Goal: Task Accomplishment & Management: Complete application form

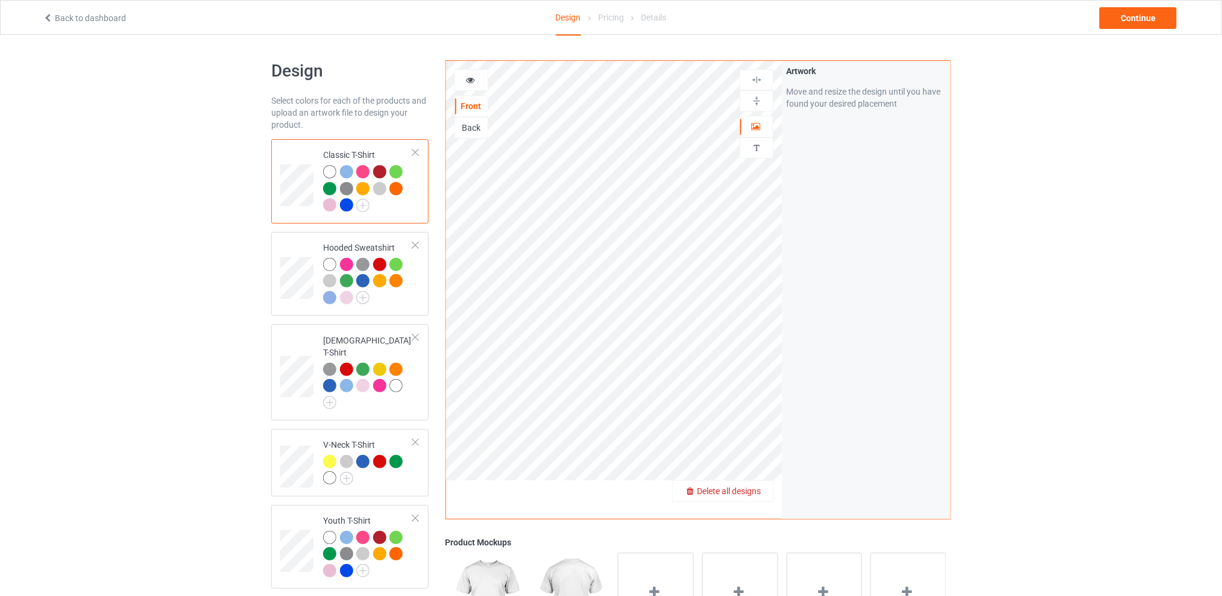
click at [750, 491] on span "Delete all designs" at bounding box center [729, 492] width 64 height 10
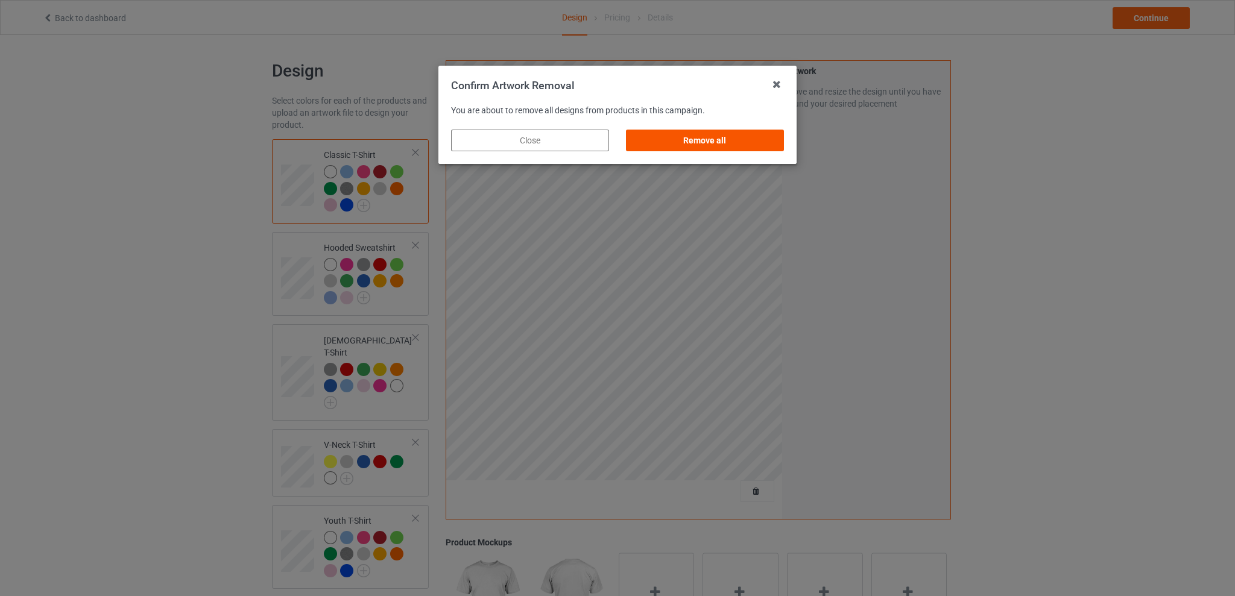
click at [729, 147] on div "Remove all" at bounding box center [705, 141] width 158 height 22
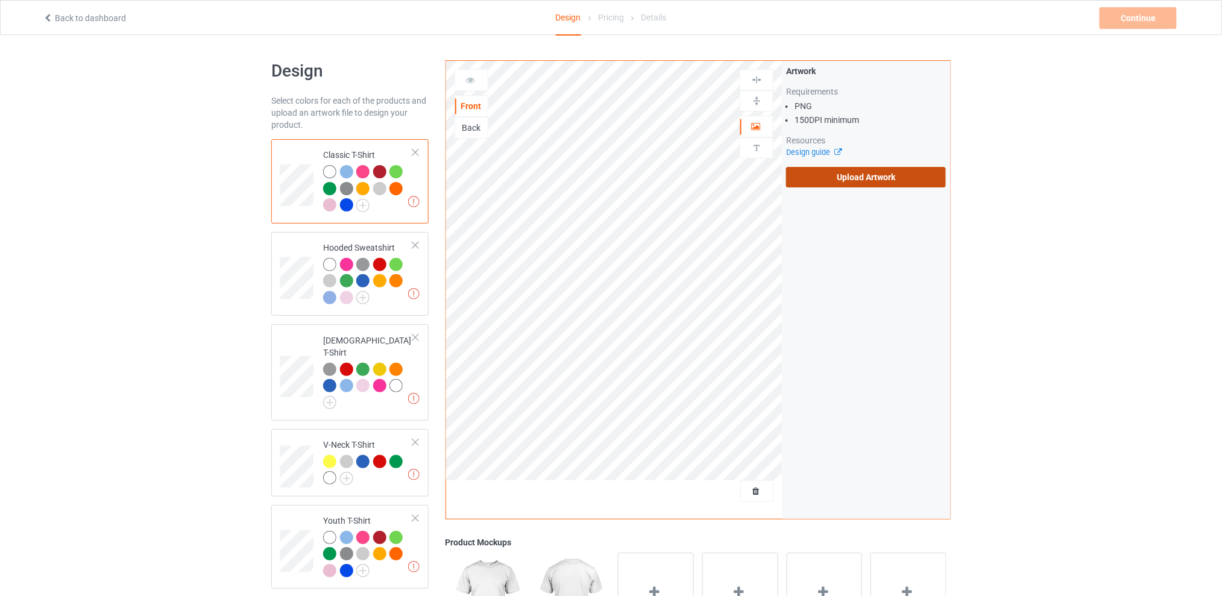
click at [862, 172] on label "Upload Artwork" at bounding box center [866, 177] width 160 height 21
click at [0, 0] on input "Upload Artwork" at bounding box center [0, 0] width 0 height 0
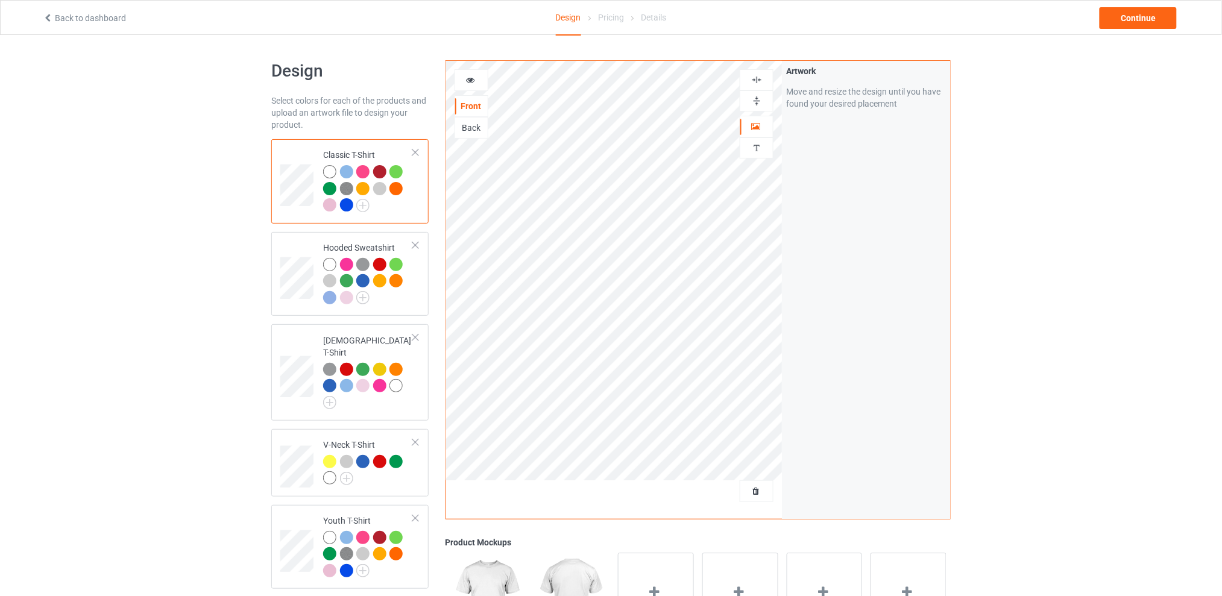
scroll to position [241, 0]
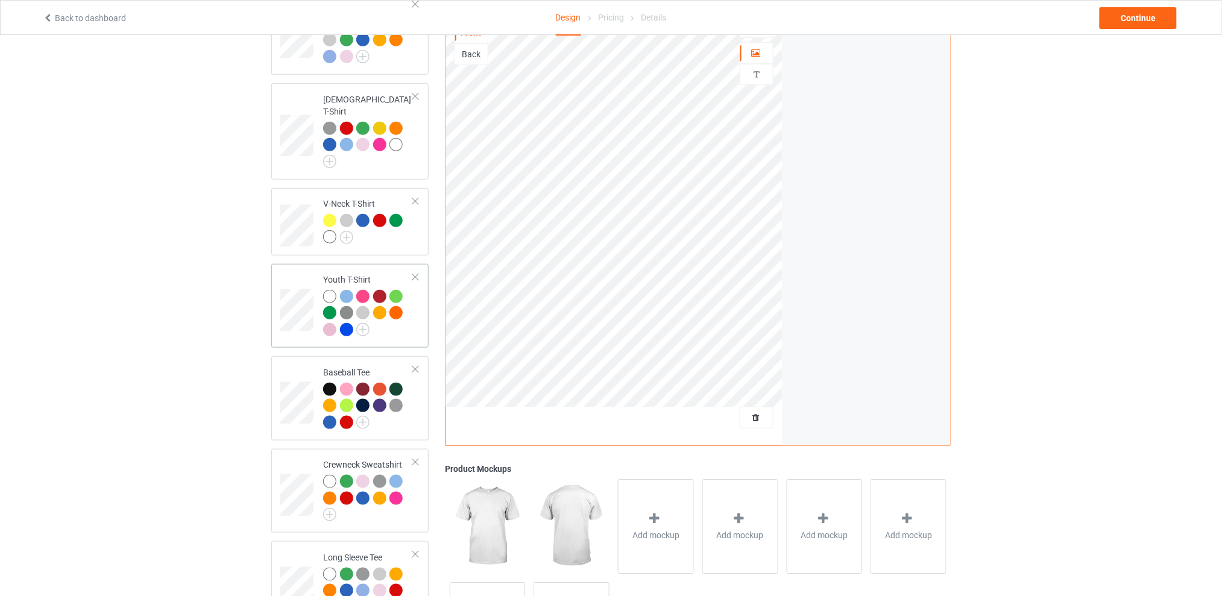
click at [412, 273] on div at bounding box center [415, 277] width 8 height 8
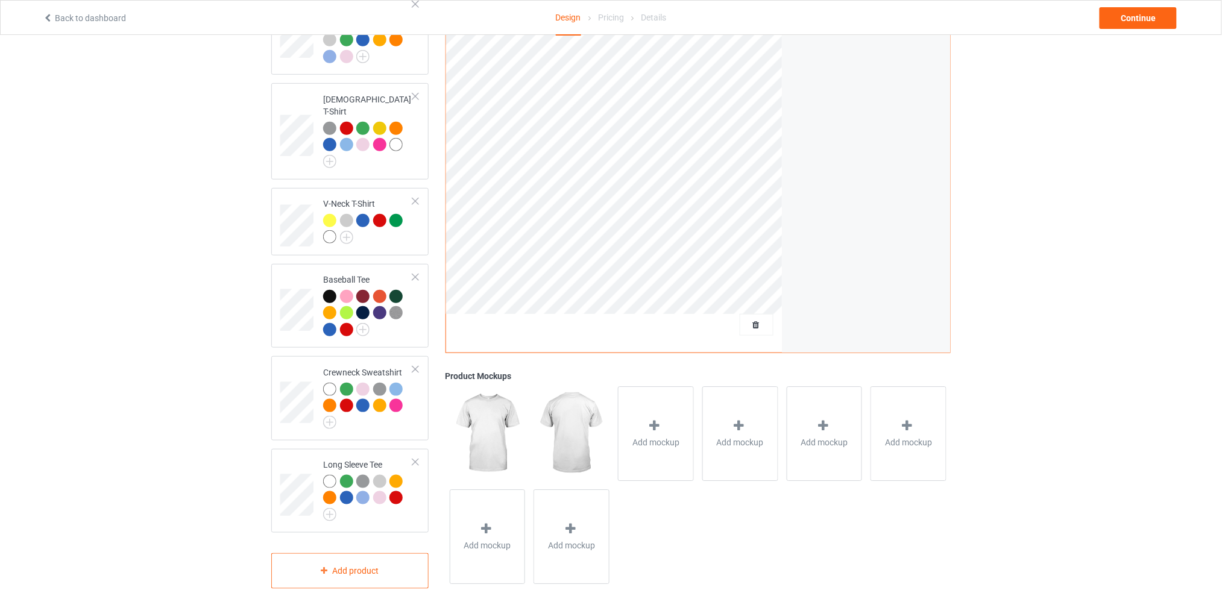
scroll to position [80, 0]
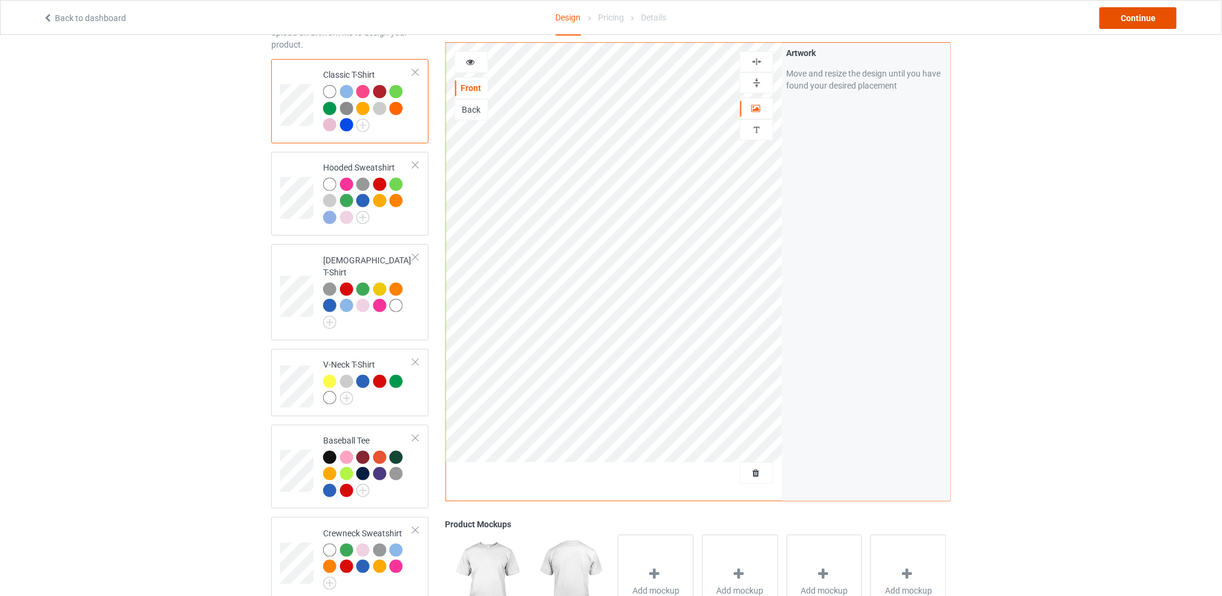
click at [1155, 23] on div "Continue" at bounding box center [1138, 18] width 77 height 22
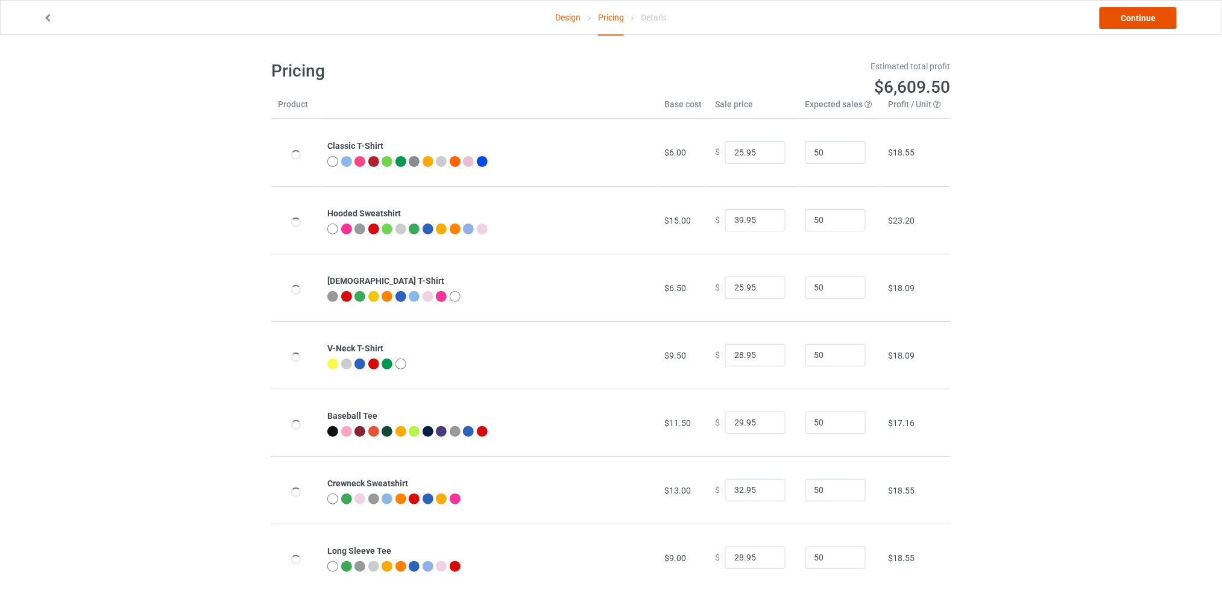
click at [1155, 23] on link "Continue" at bounding box center [1138, 18] width 77 height 22
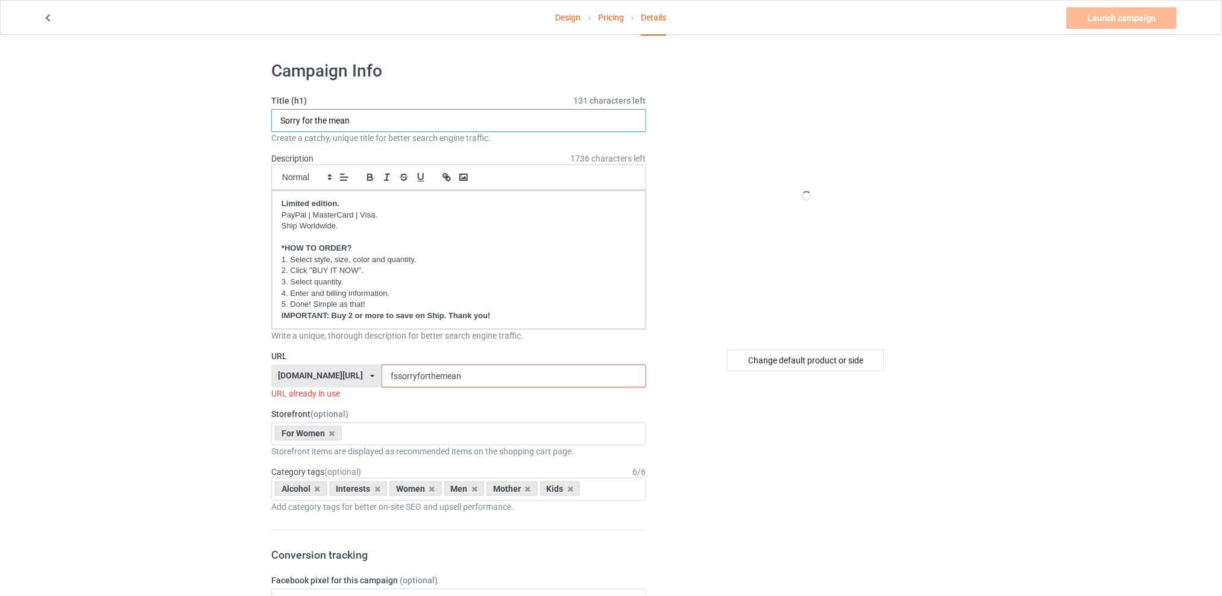
drag, startPoint x: 429, startPoint y: 122, endPoint x: 306, endPoint y: 192, distance: 141.7
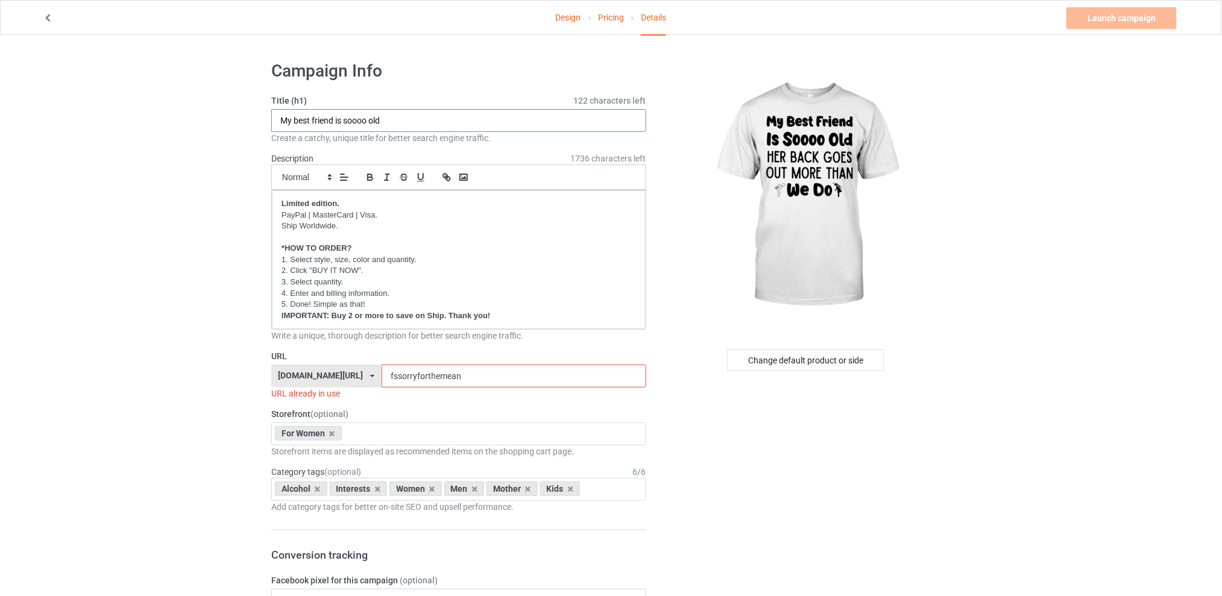
type input "My best friend is soooo old"
drag, startPoint x: 499, startPoint y: 373, endPoint x: 323, endPoint y: 377, distance: 176.7
click at [323, 377] on div "[DOMAIN_NAME][URL] [DOMAIN_NAME][URL] [DOMAIN_NAME][URL] [DOMAIN_NAME][URL] 5d7…" at bounding box center [458, 376] width 375 height 23
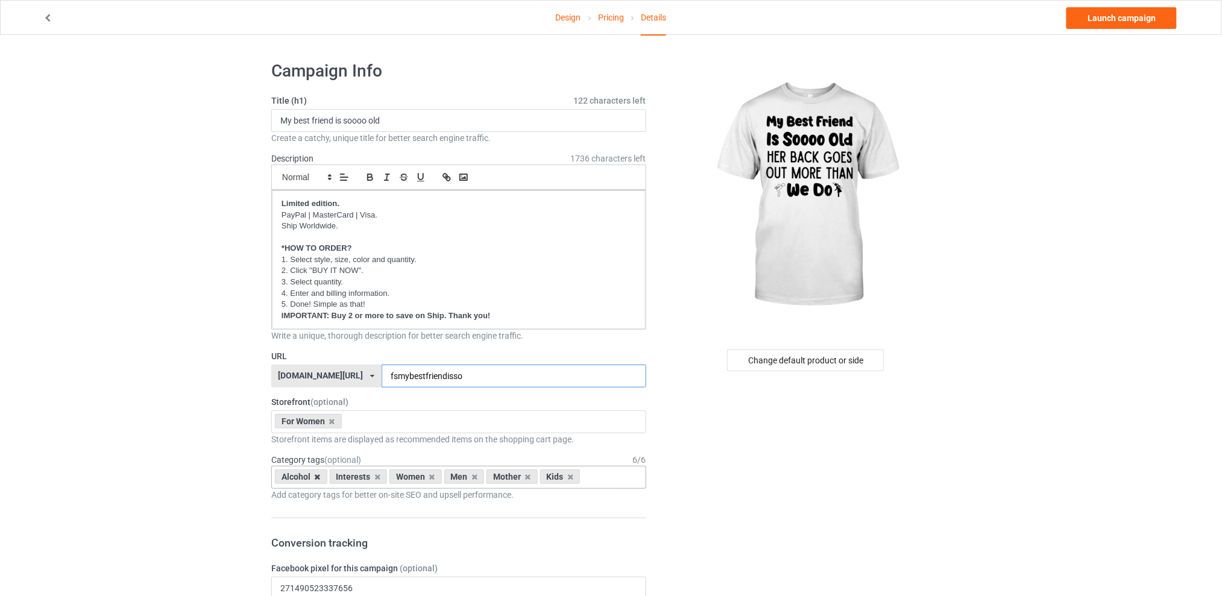
type input "fsmybestfriendisso"
click at [315, 480] on icon at bounding box center [318, 477] width 6 height 8
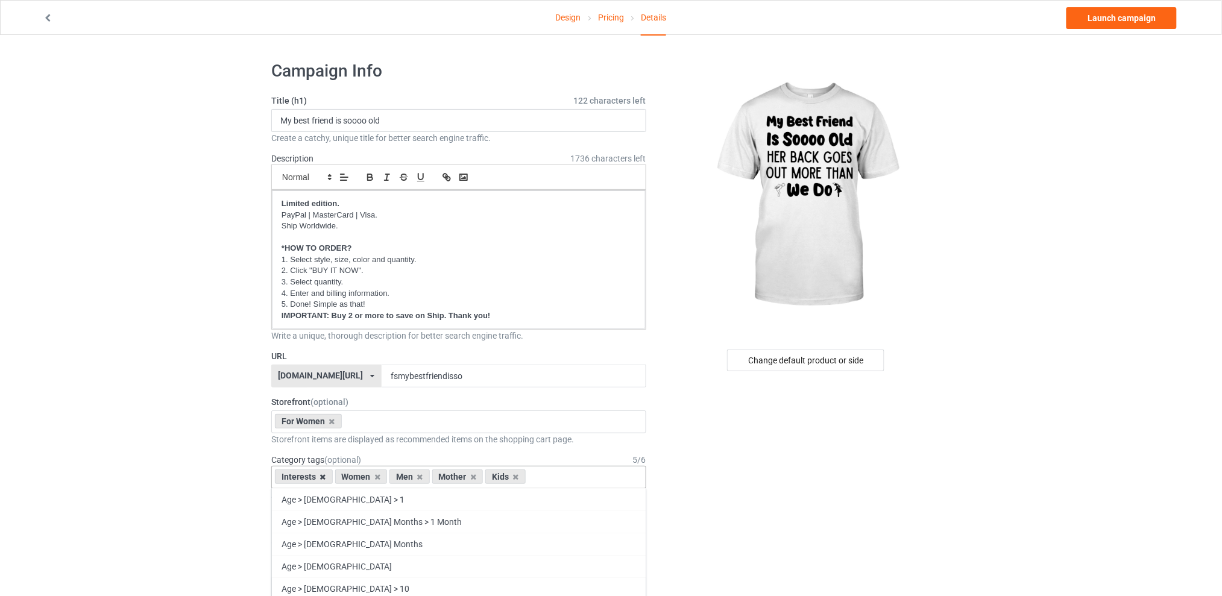
click at [320, 477] on icon at bounding box center [323, 477] width 6 height 8
click at [357, 477] on icon at bounding box center [360, 477] width 6 height 8
click at [373, 478] on icon at bounding box center [371, 477] width 6 height 8
click at [363, 478] on div "Kids" at bounding box center [350, 477] width 40 height 14
click at [358, 479] on icon at bounding box center [360, 477] width 6 height 8
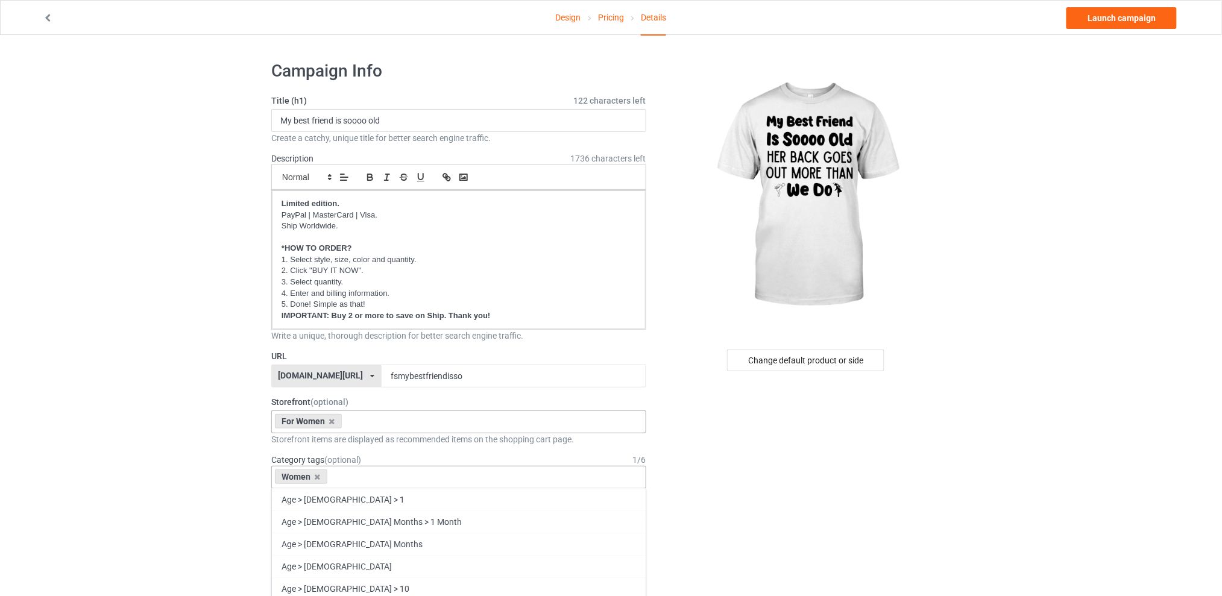
click at [379, 416] on div "For Women Best Sellers Best Friend Sister - Aunt [DATE] For Christmas Sistaaaaa…" at bounding box center [458, 422] width 375 height 23
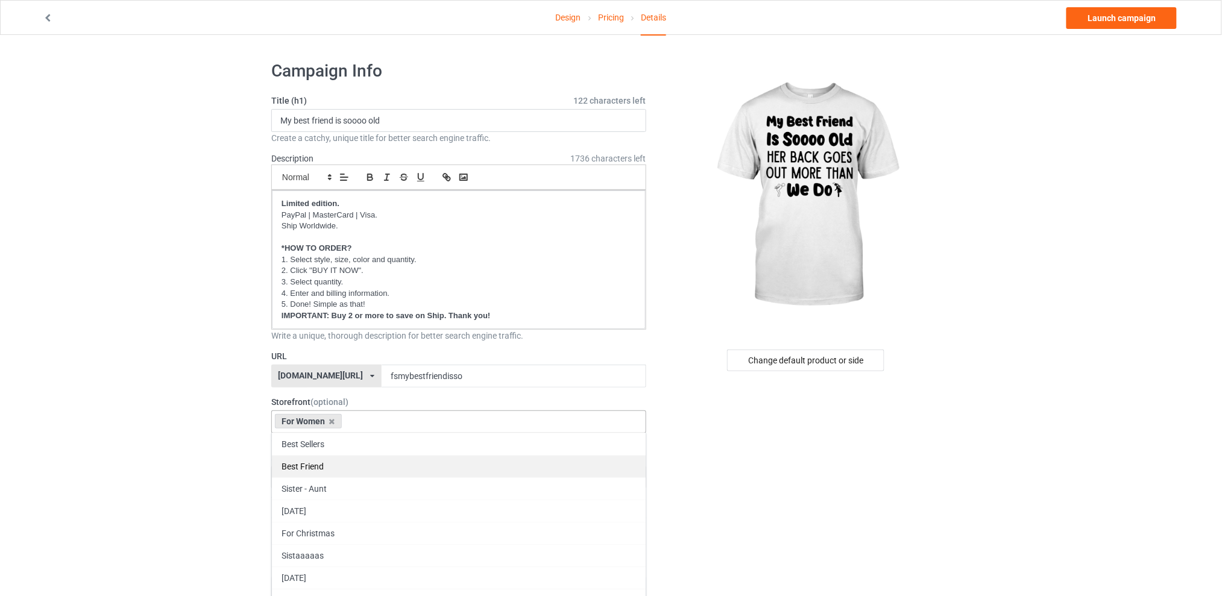
click at [317, 463] on div "Best Friend" at bounding box center [459, 466] width 374 height 22
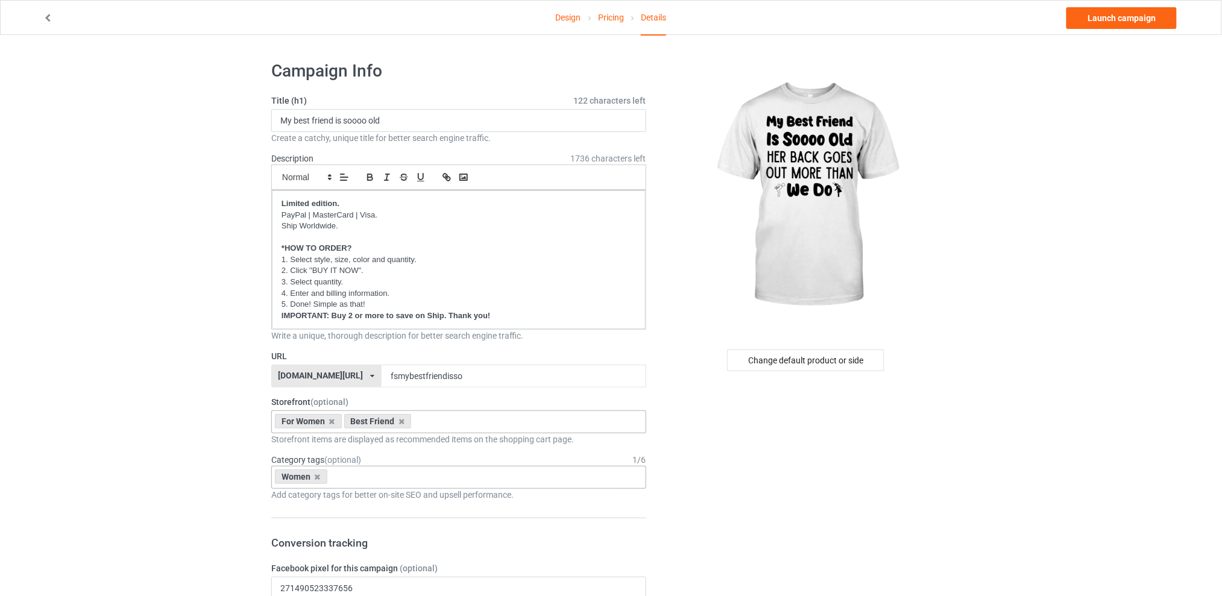
click at [441, 479] on div "Women Age > [DEMOGRAPHIC_DATA] > 1 Age > [DEMOGRAPHIC_DATA] Months > 1 Month Ag…" at bounding box center [458, 477] width 375 height 23
type input "best"
click at [411, 492] on div "Family & Relationships > Friend > Best friend" at bounding box center [459, 499] width 374 height 22
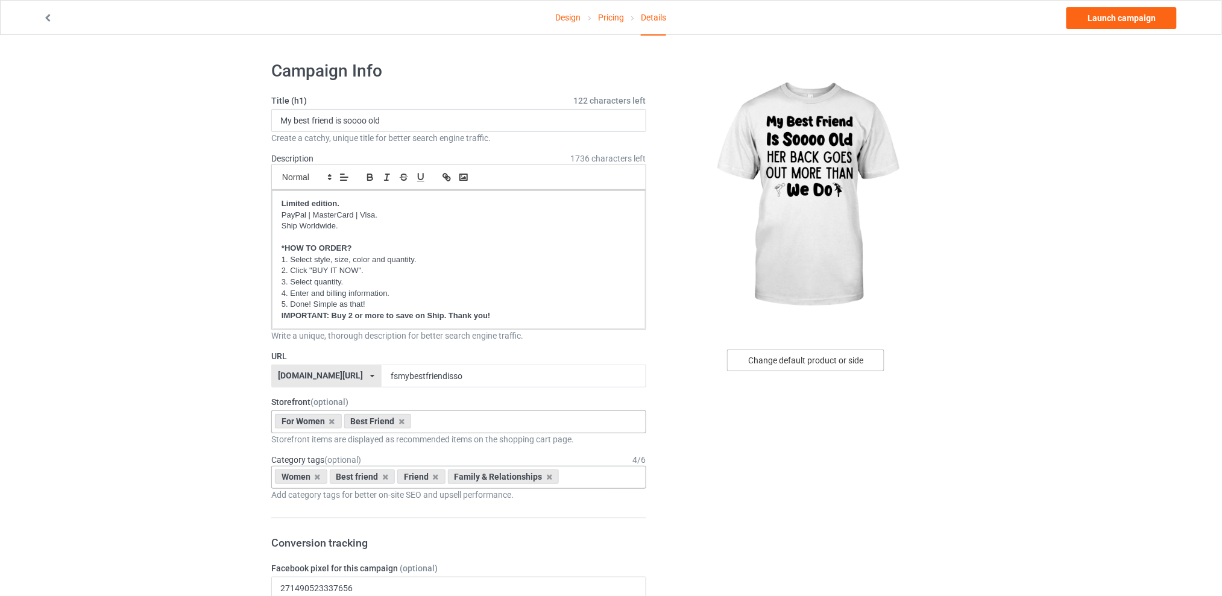
click at [780, 358] on div "Change default product or side" at bounding box center [805, 361] width 157 height 22
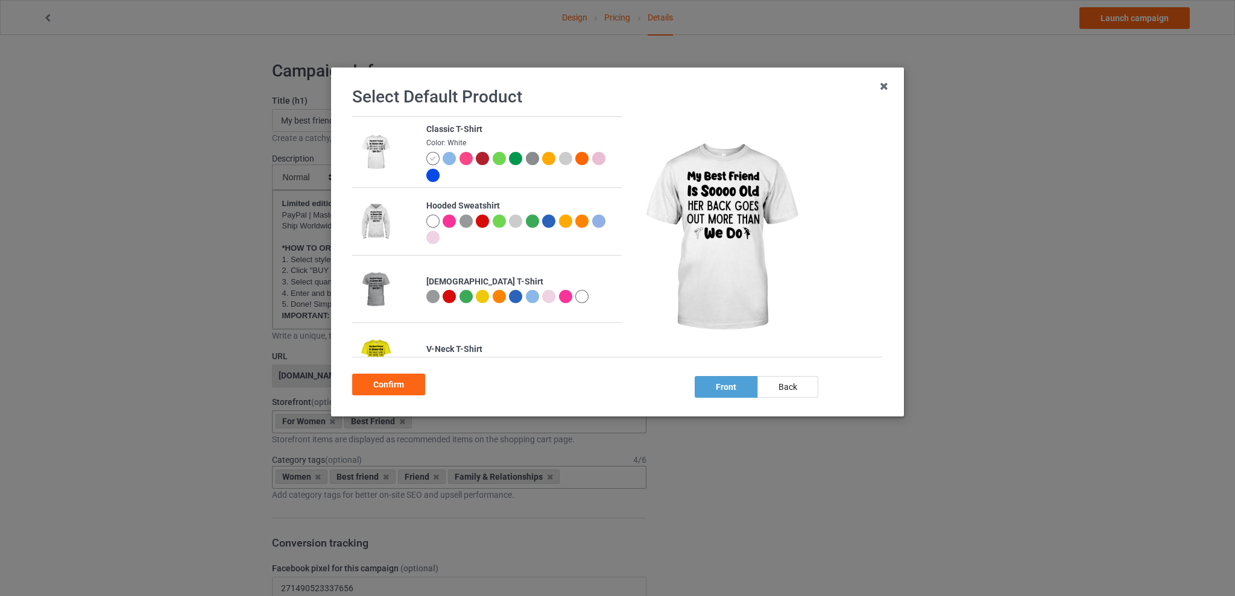
click at [464, 295] on div at bounding box center [465, 296] width 13 height 13
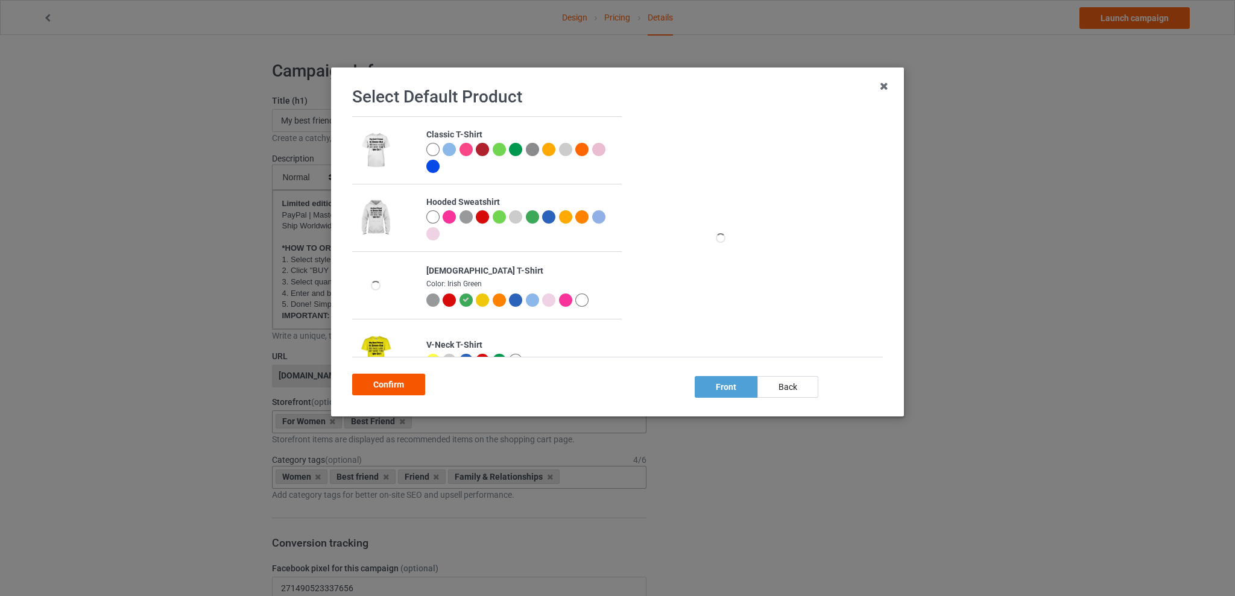
click at [412, 388] on div "Confirm" at bounding box center [388, 385] width 73 height 22
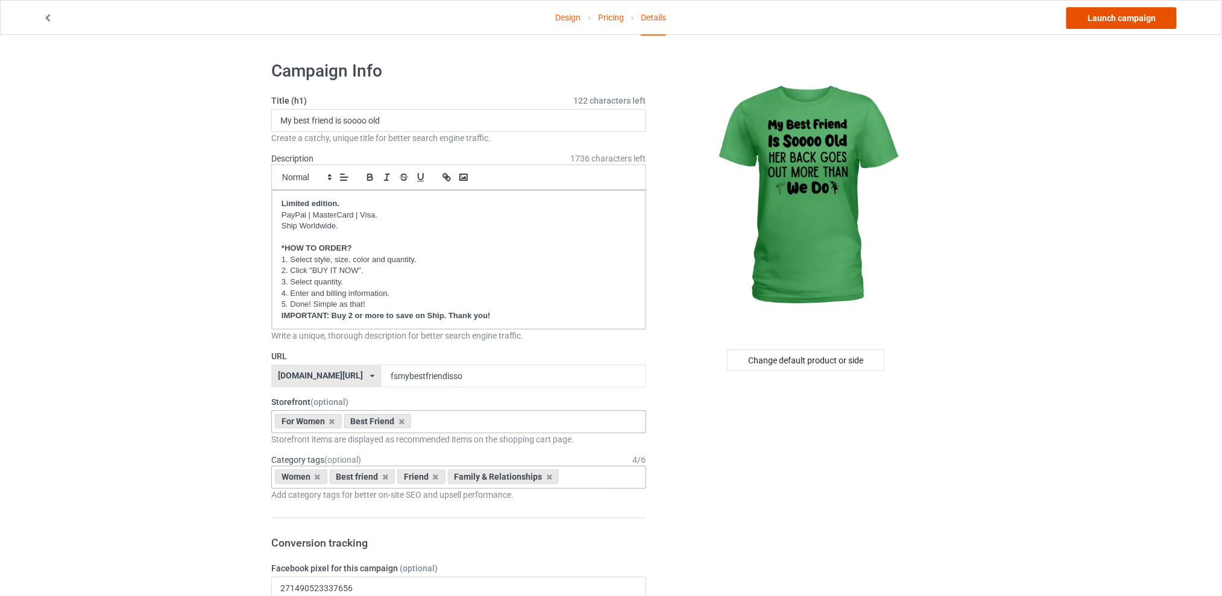
click at [1093, 14] on link "Launch campaign" at bounding box center [1122, 18] width 110 height 22
